Goal: Information Seeking & Learning: Learn about a topic

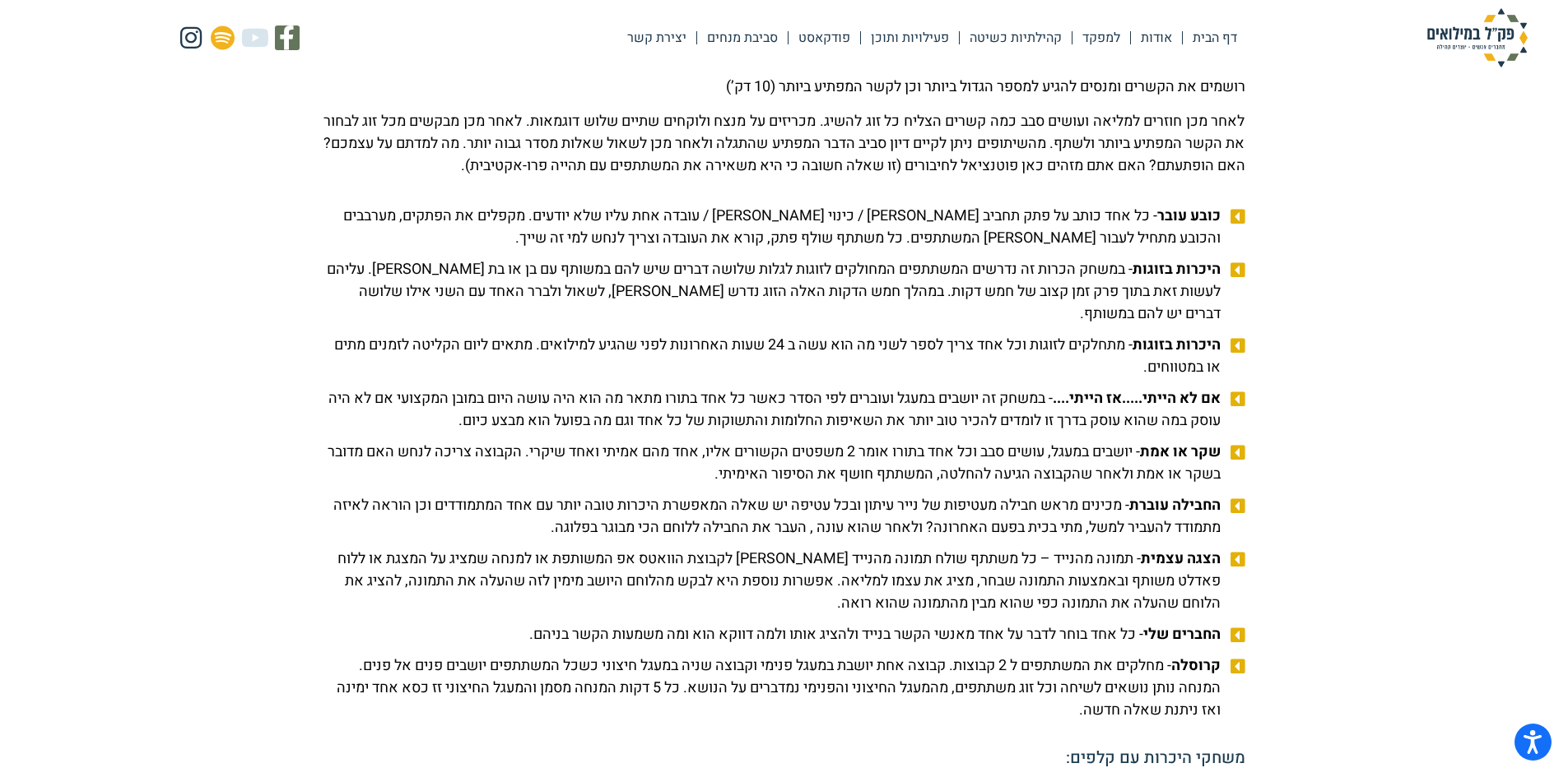
scroll to position [1645, 0]
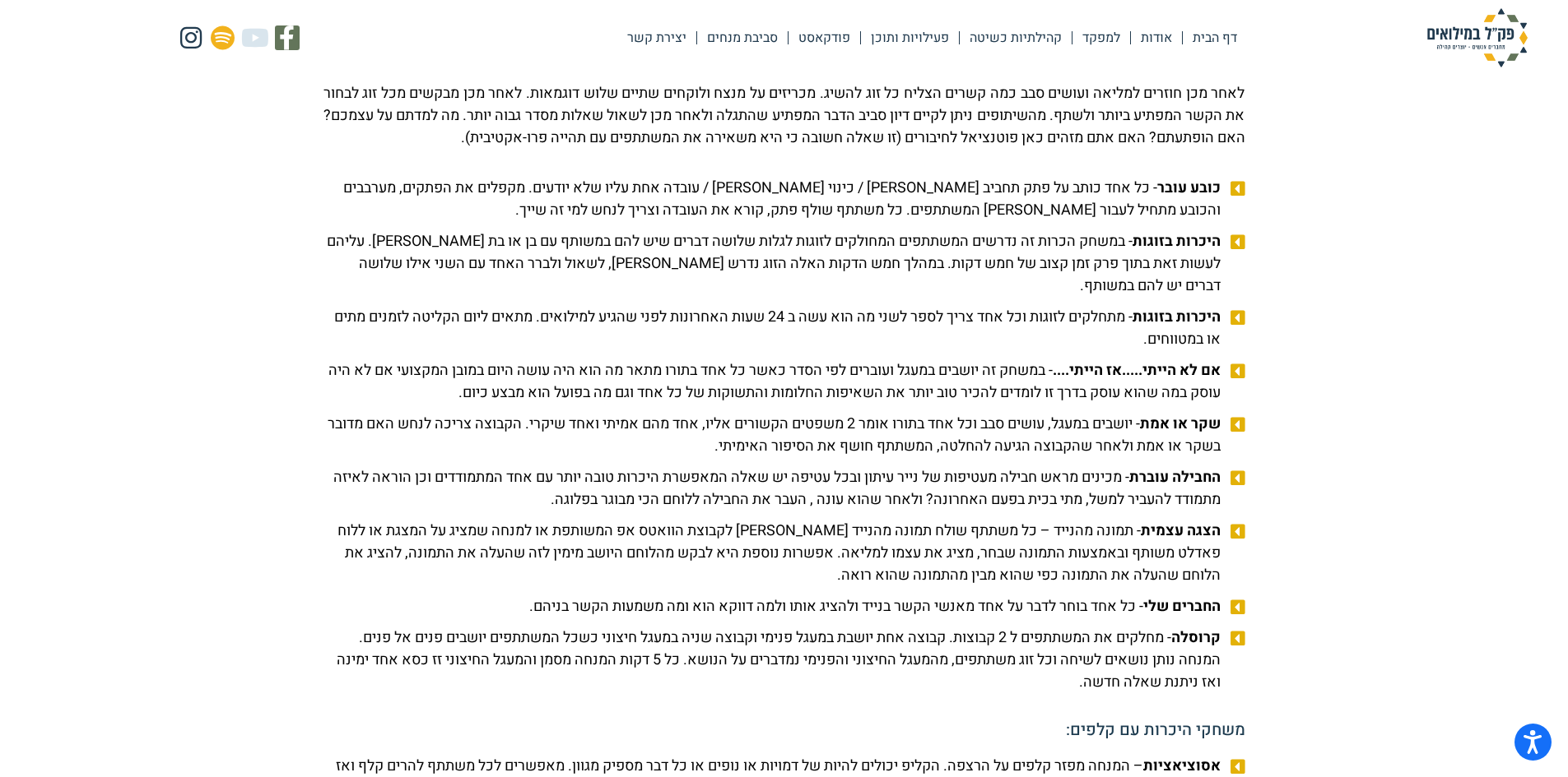
click at [531, 213] on span "כובע עובר - כל אחד כותב על פתק תחביב [PERSON_NAME] / כינוי [PERSON_NAME] / עובד…" at bounding box center [774, 199] width 901 height 44
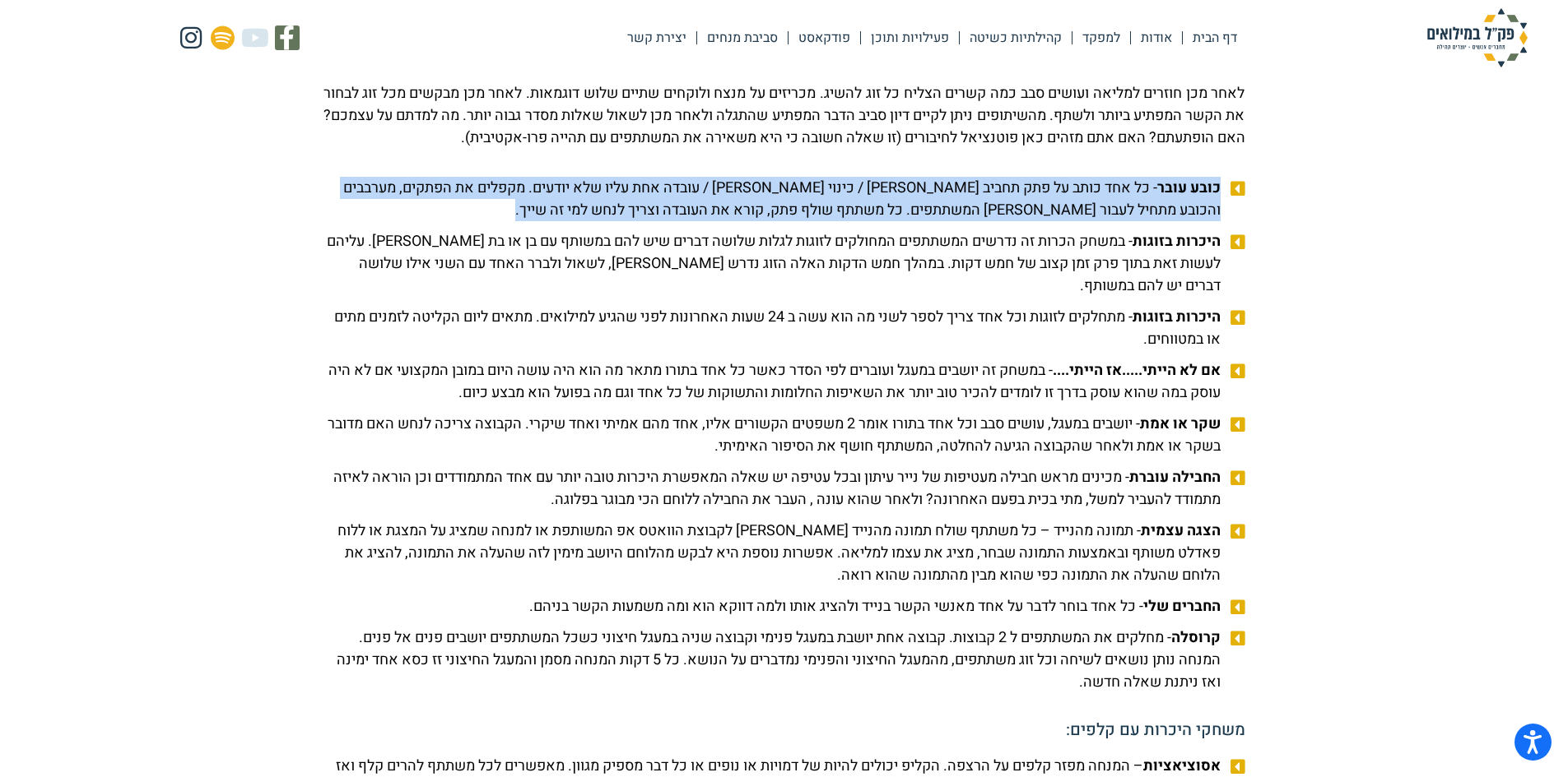
click at [531, 213] on span "כובע עובר - כל אחד כותב על פתק תחביב [PERSON_NAME] / כינוי [PERSON_NAME] / עובד…" at bounding box center [774, 199] width 901 height 44
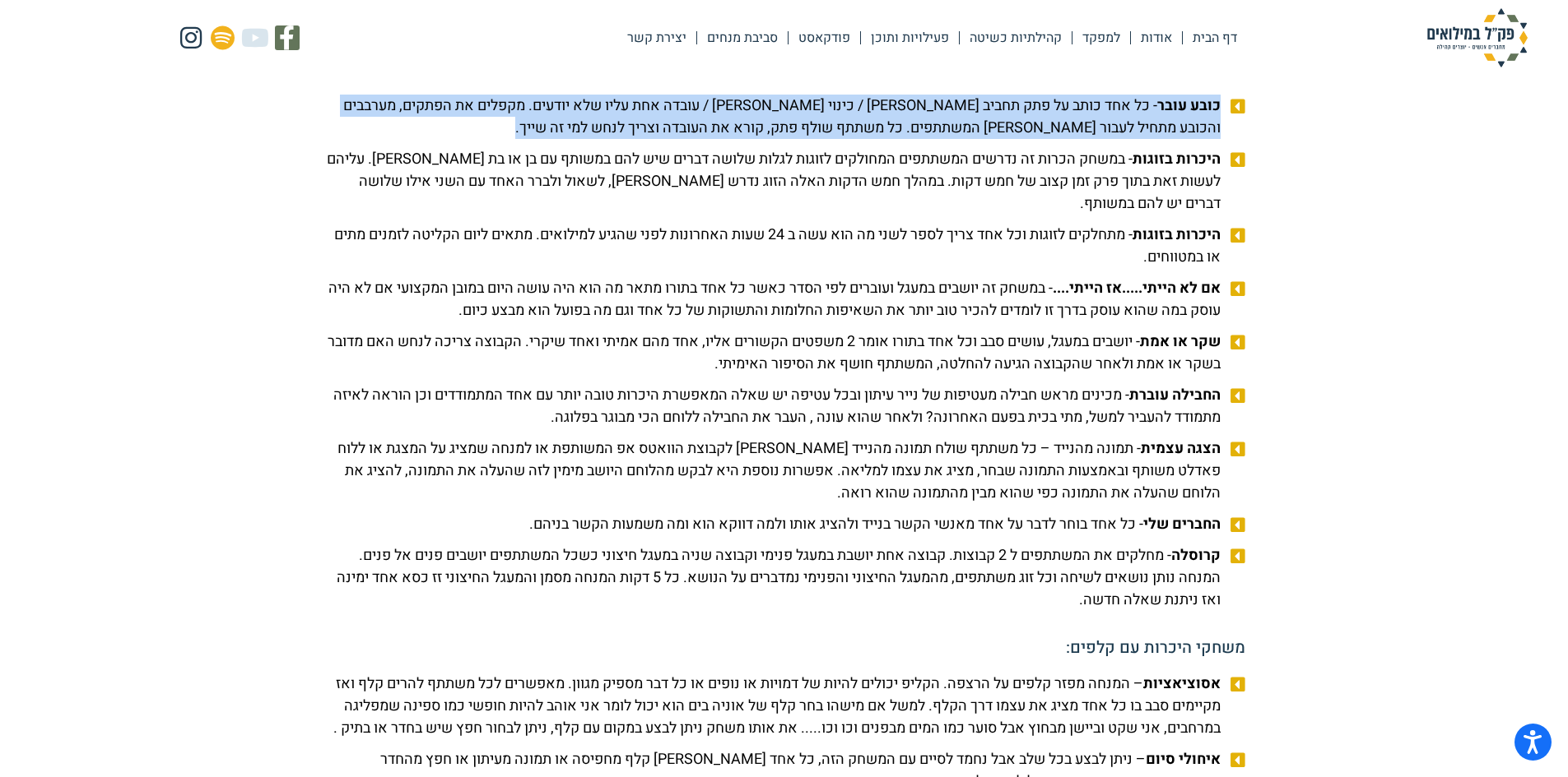
scroll to position [1810, 0]
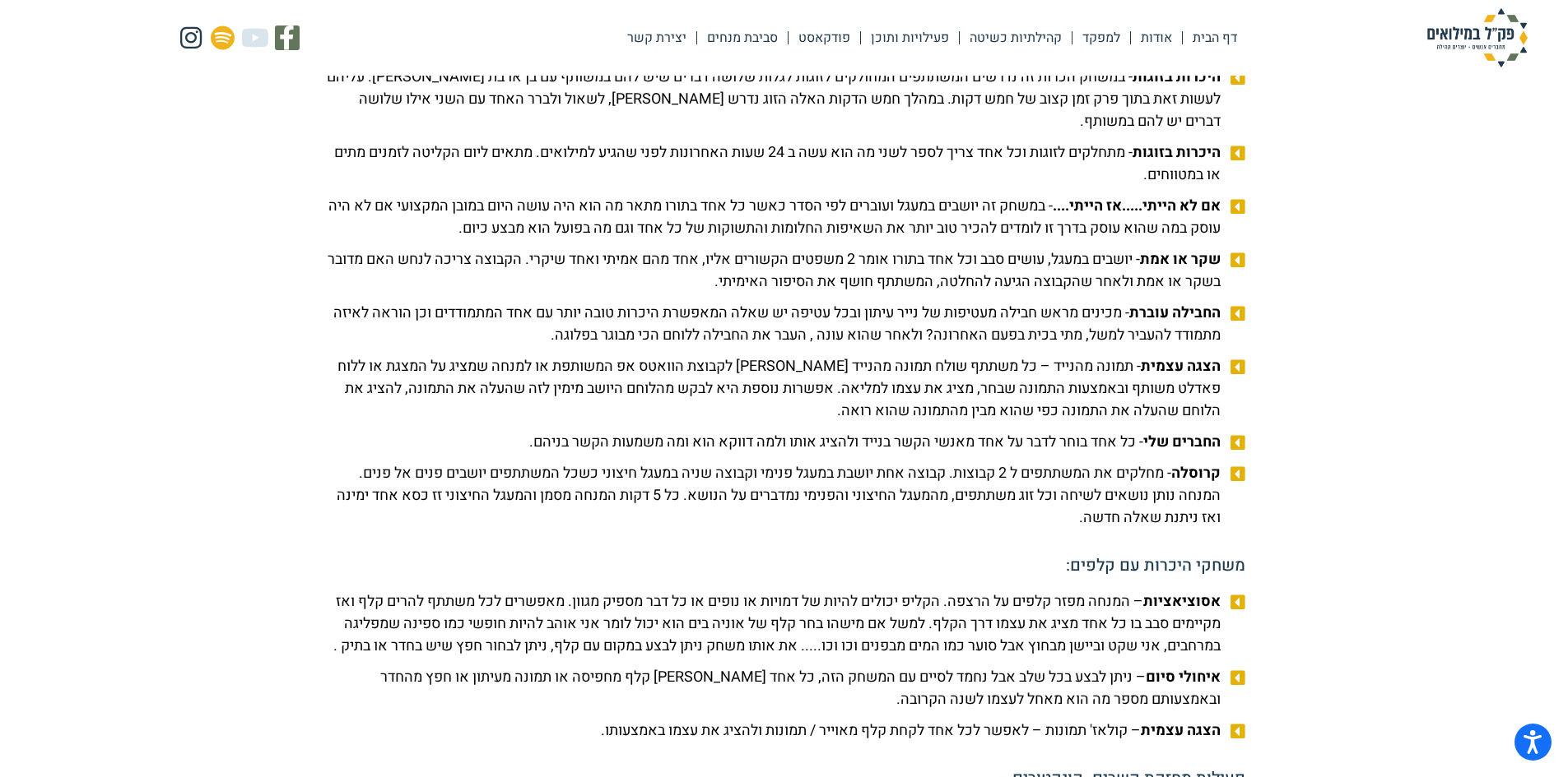
click at [1027, 454] on span "החברים שלי - כל אחד בוחר לדבר על אחד מאנשי הקשר בנייד ולהציג אותו ולמה דווקא הו…" at bounding box center [876, 442] width 695 height 23
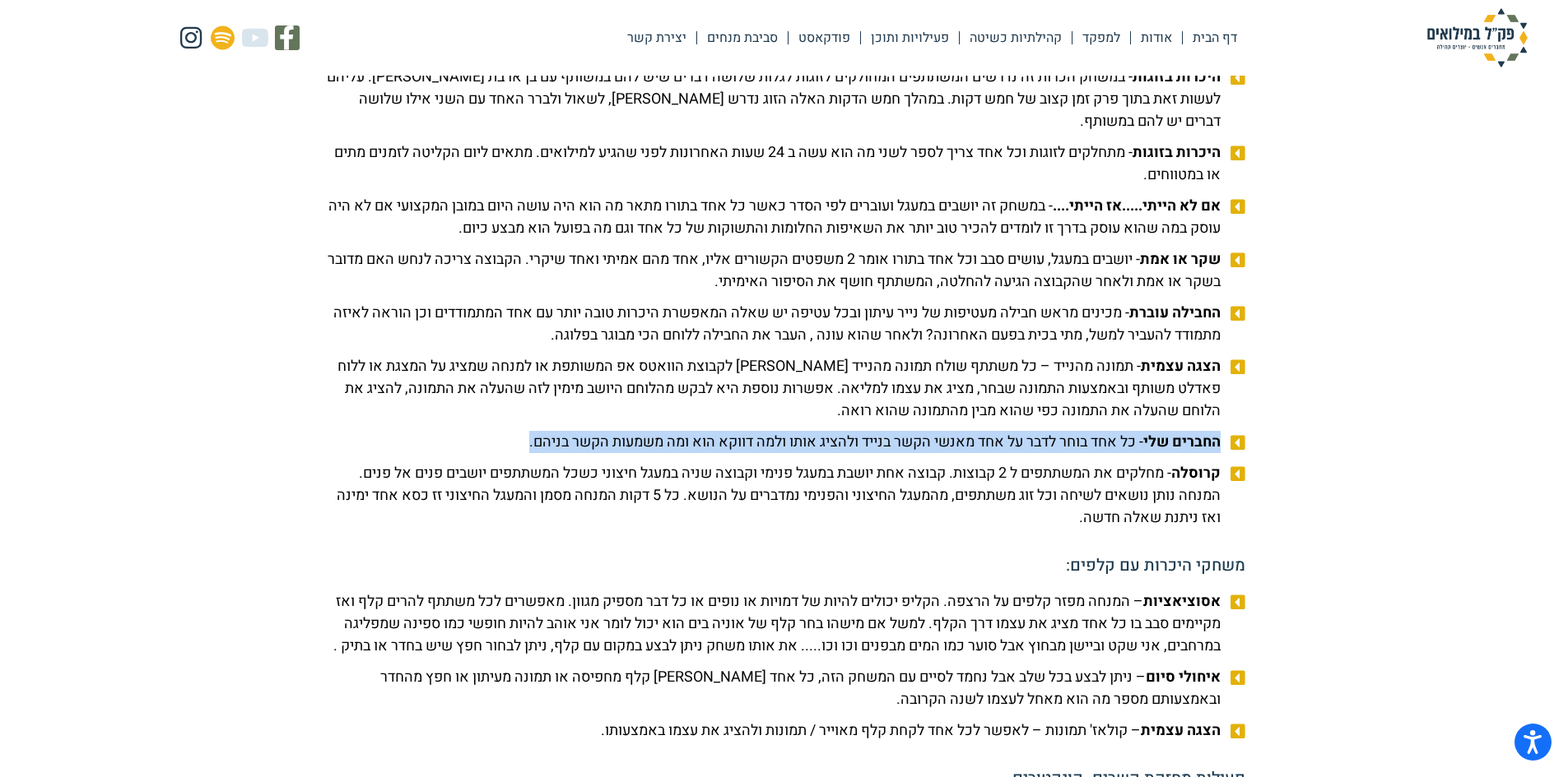
click at [1027, 454] on span "החברים שלי - כל אחד בוחר לדבר על אחד מאנשי הקשר בנייד ולהציג אותו ולמה דווקא הו…" at bounding box center [876, 442] width 695 height 23
click at [1019, 454] on span "החברים שלי - כל אחד בוחר לדבר על אחד מאנשי הקשר בנייד ולהציג אותו ולמה דווקא הו…" at bounding box center [876, 442] width 695 height 23
click at [1018, 454] on span "החברים שלי - כל אחד בוחר לדבר על אחד מאנשי הקשר בנייד ולהציג אותו ולמה דווקא הו…" at bounding box center [876, 442] width 695 height 23
drag, startPoint x: 1018, startPoint y: 471, endPoint x: 973, endPoint y: 463, distance: 45.7
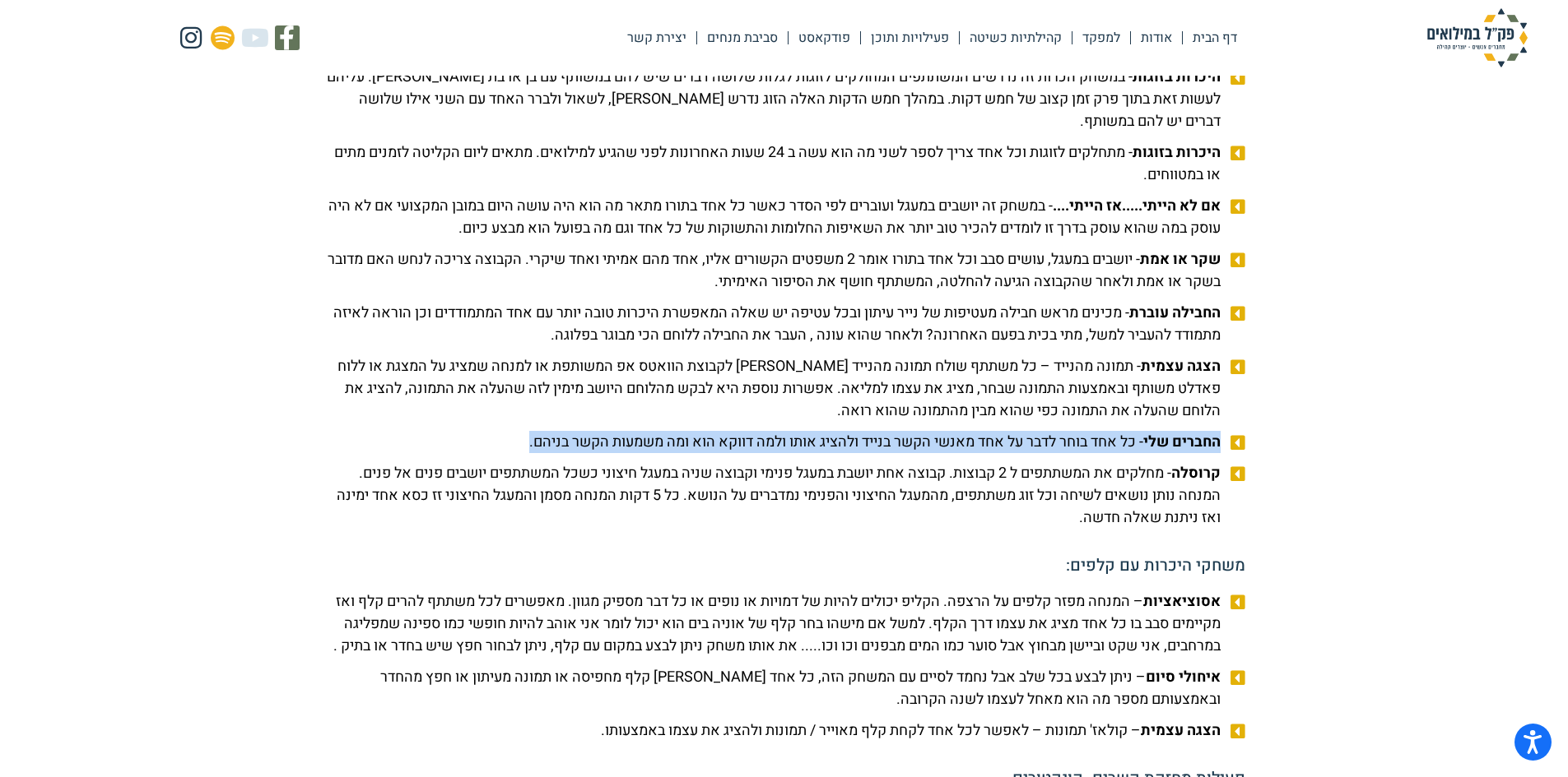
click at [1012, 454] on span "החברים שלי - כל אחד בוחר לדבר על אחד מאנשי הקשר בנייד ולהציג אותו ולמה דווקא הו…" at bounding box center [876, 442] width 695 height 23
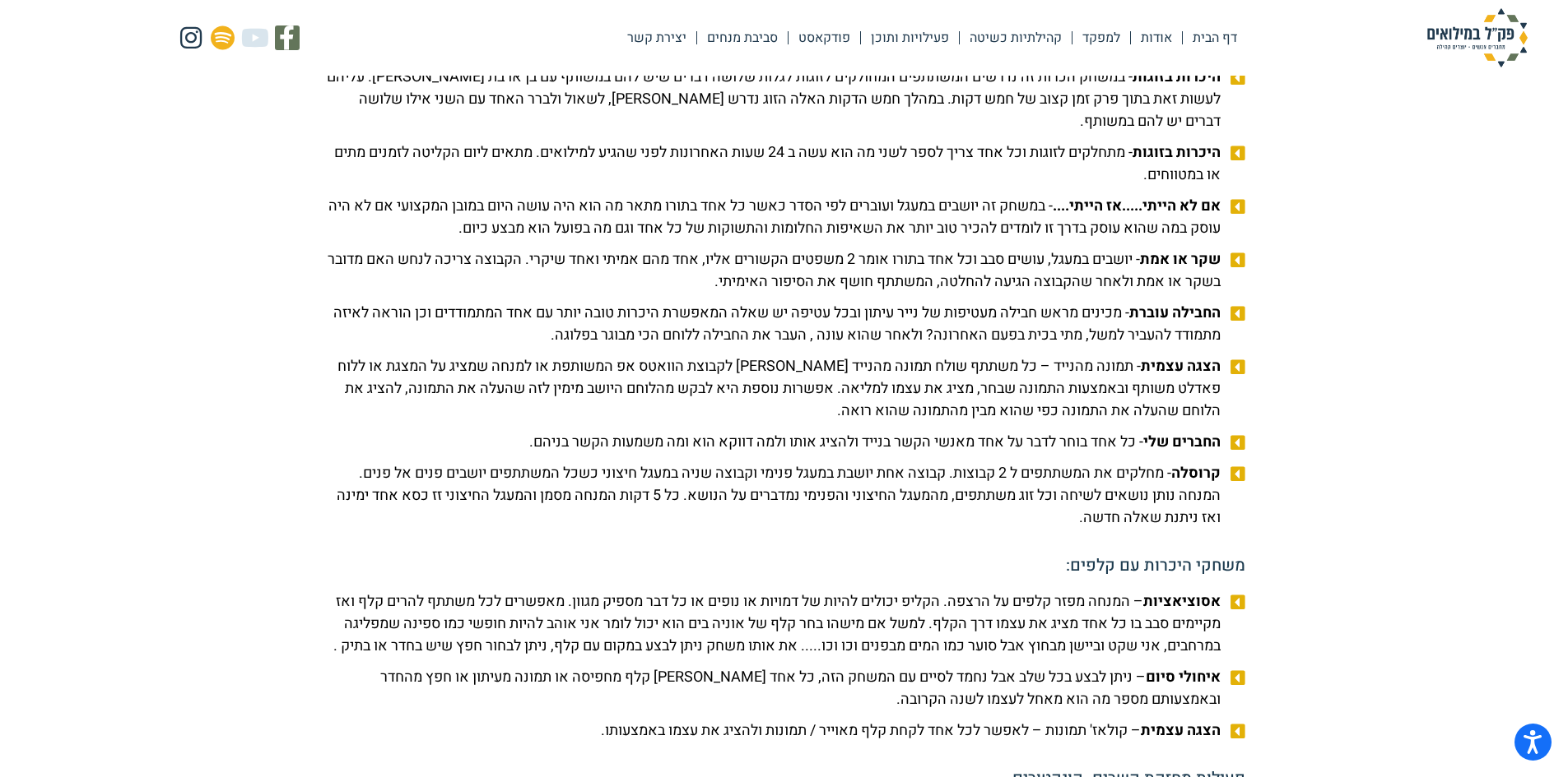
click at [769, 521] on span "קרוסלה - מחלקים את המשתתפים ל 2 קבוצות. קבוצה אחת יושבת במעגל פנימי וקבוצה שניה…" at bounding box center [774, 495] width 901 height 67
drag, startPoint x: 1135, startPoint y: 384, endPoint x: 785, endPoint y: 391, distance: 350.1
click at [785, 391] on span "הצגה עצמית - תמונה מהנייד – כל משתתף שולח תמונה מהנייד [PERSON_NAME] לקבוצת הוו…" at bounding box center [774, 388] width 901 height 67
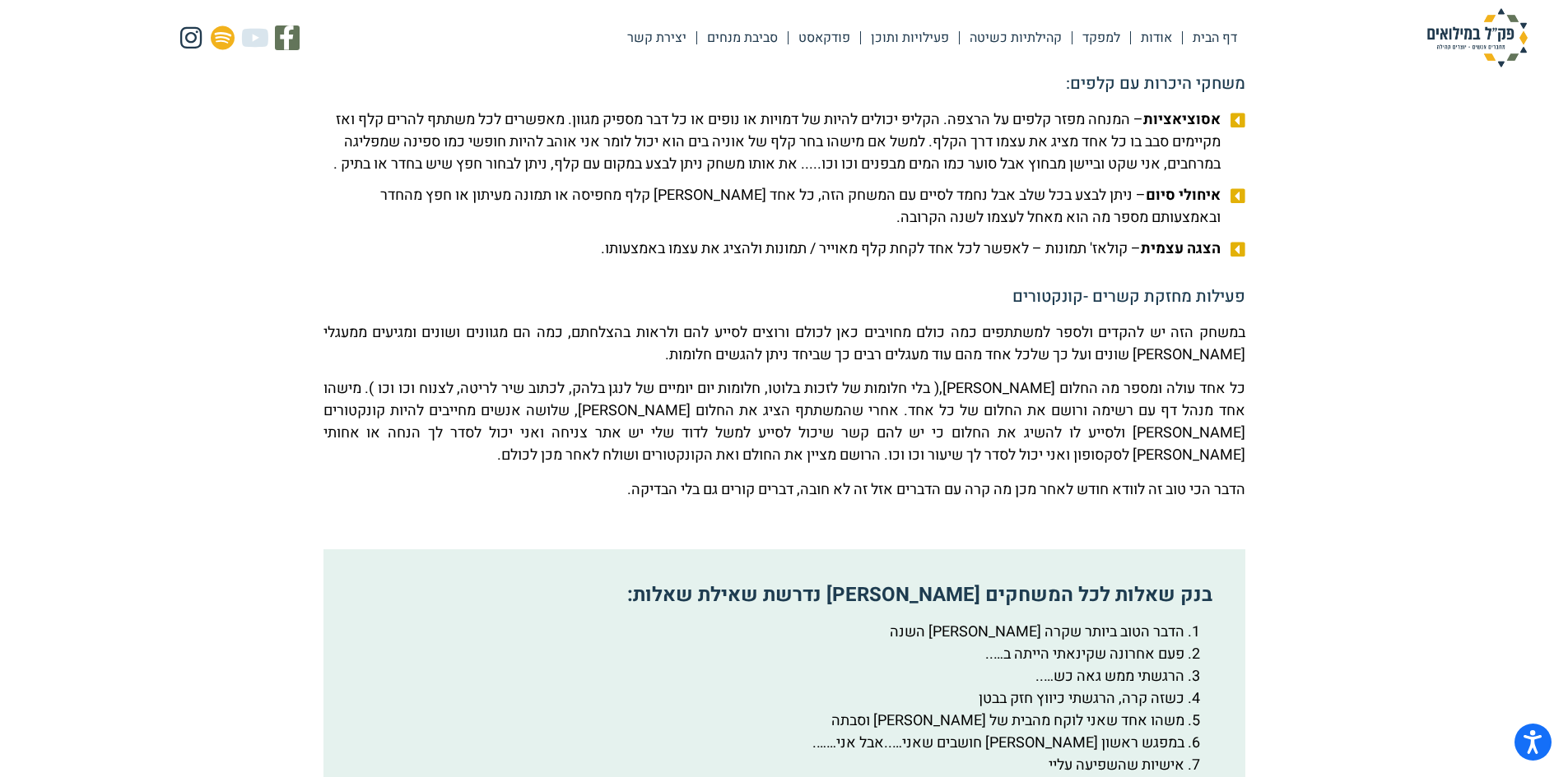
scroll to position [2303, 0]
